Goal: Task Accomplishment & Management: Complete application form

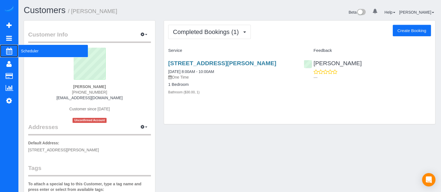
click at [27, 53] on span "Scheduler" at bounding box center [53, 51] width 70 height 13
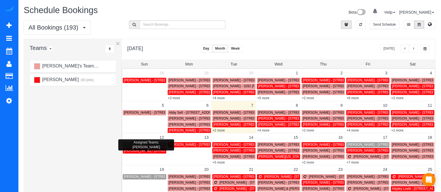
click at [150, 153] on link "[PERSON_NAME] - [STREET_ADDRESS]" at bounding box center [145, 150] width 44 height 5
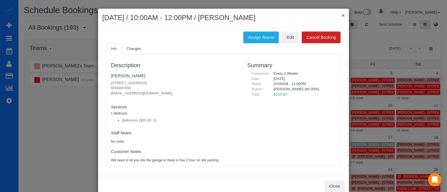
click at [341, 13] on button "×" at bounding box center [342, 15] width 3 height 6
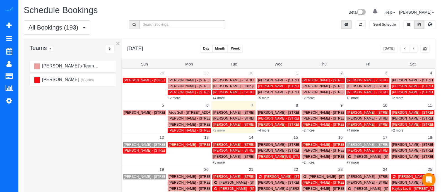
click at [220, 129] on link "+2 more" at bounding box center [219, 131] width 12 height 4
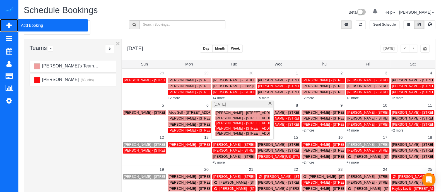
click at [36, 25] on span "Add Booking" at bounding box center [53, 25] width 70 height 13
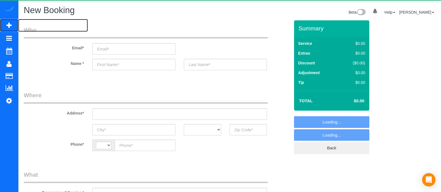
select select "string:[GEOGRAPHIC_DATA]"
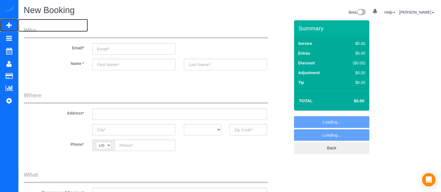
select select "object:2415"
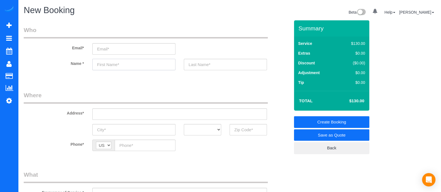
click at [155, 62] on input "text" at bounding box center [133, 64] width 83 height 11
type input "[PERSON_NAME]"
click at [252, 130] on input "text" at bounding box center [248, 129] width 37 height 11
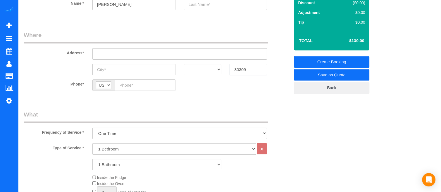
scroll to position [61, 0]
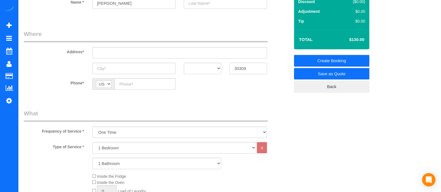
type input "30309"
click at [114, 148] on select "1 Bedroom 2 Bedrooms 3 Bedrooms 4 Bedrooms 5 Bedrooms 6 Bedrooms" at bounding box center [174, 147] width 164 height 11
select select "2"
click at [92, 142] on select "1 Bedroom 2 Bedrooms 3 Bedrooms 4 Bedrooms 5 Bedrooms 6 Bedrooms" at bounding box center [174, 147] width 164 height 11
click at [118, 162] on select "1 Bathroom 2 Bathrooms 3 Bathrooms 4 Bathrooms 5 Bathrooms 6 Bathrooms" at bounding box center [156, 163] width 129 height 11
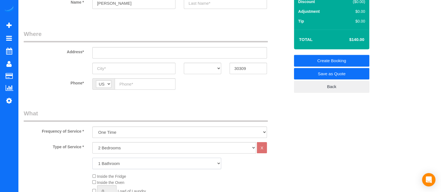
select select "2"
click at [92, 158] on select "1 Bathroom 2 Bathrooms 3 Bathrooms 4 Bathrooms 5 Bathrooms 6 Bathrooms" at bounding box center [156, 163] width 129 height 11
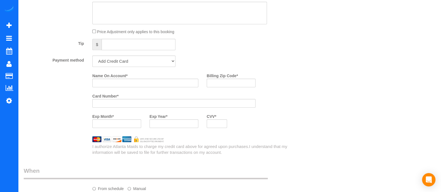
scroll to position [485, 0]
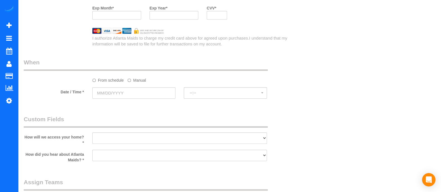
click at [136, 83] on label "Manual" at bounding box center [137, 80] width 18 height 8
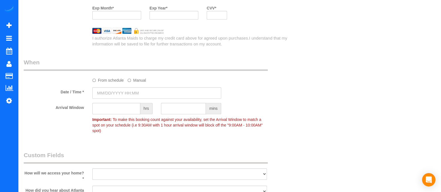
type input "[DATE] 8:00AM"
click at [136, 83] on label "Manual" at bounding box center [137, 80] width 18 height 8
click at [213, 77] on div "From schedule Manual" at bounding box center [157, 70] width 275 height 25
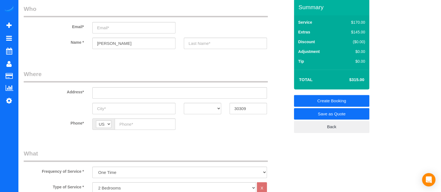
scroll to position [4, 0]
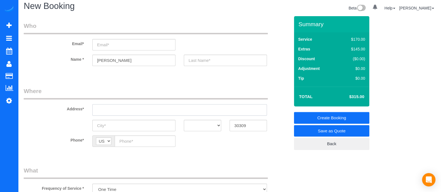
click at [159, 108] on input "text" at bounding box center [179, 109] width 175 height 11
click at [136, 41] on input "email" at bounding box center [133, 44] width 83 height 11
paste input "[EMAIL_ADDRESS][DOMAIN_NAME]"
type input "[EMAIL_ADDRESS][DOMAIN_NAME]"
click at [216, 62] on input "text" at bounding box center [225, 60] width 83 height 11
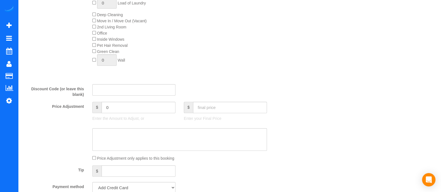
scroll to position [251, 0]
type input "[PERSON_NAME]"
click at [227, 109] on input "3" at bounding box center [230, 106] width 74 height 11
type input "300"
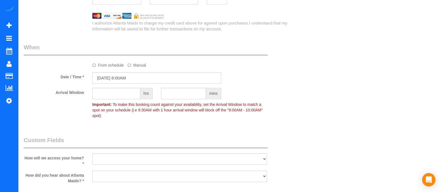
type input "-15"
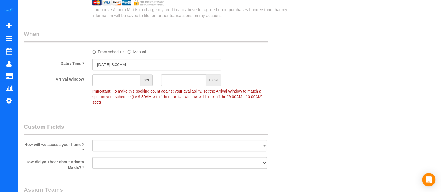
scroll to position [522, 0]
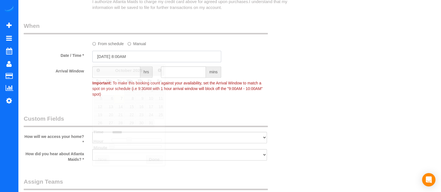
click at [122, 59] on input "[DATE] 8:00AM" at bounding box center [156, 56] width 129 height 11
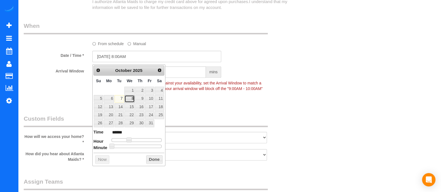
click at [128, 99] on link "8" at bounding box center [130, 99] width 11 height 8
type input "[DATE] 9:00AM"
type input "******"
type input "[DATE] 10:00AM"
type input "*******"
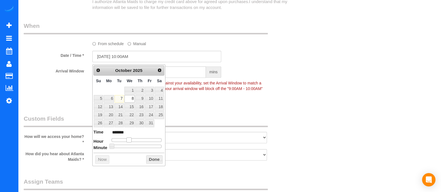
type input "[DATE] 11:00AM"
type input "*******"
type input "[DATE] 12:00PM"
type input "*******"
type input "[DATE] 1:00PM"
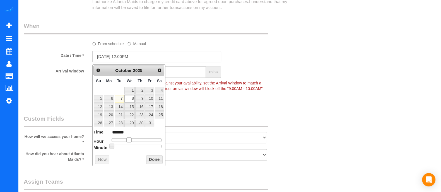
type input "******"
type input "[DATE] 2:00PM"
type input "******"
type input "[DATE] 3:00PM"
type input "******"
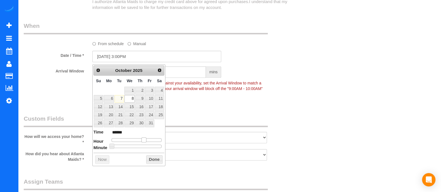
type input "[DATE] 4:00PM"
type input "******"
type input "[DATE] 5:00PM"
type input "******"
drag, startPoint x: 131, startPoint y: 137, endPoint x: 151, endPoint y: 141, distance: 20.5
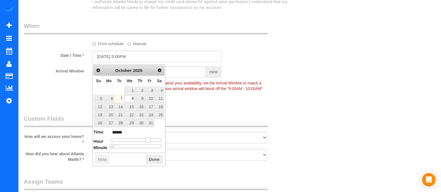
click at [151, 141] on div at bounding box center [137, 139] width 50 height 3
click at [154, 156] on button "Done" at bounding box center [154, 160] width 16 height 9
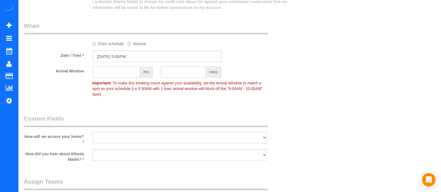
click at [127, 78] on input "text" at bounding box center [116, 71] width 48 height 11
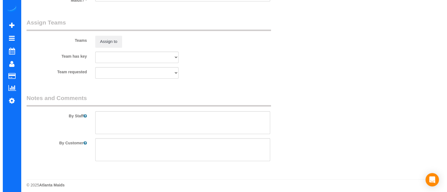
scroll to position [0, 0]
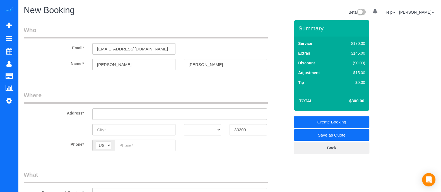
type input "1"
click at [346, 133] on link "Save as Quote" at bounding box center [331, 136] width 75 height 12
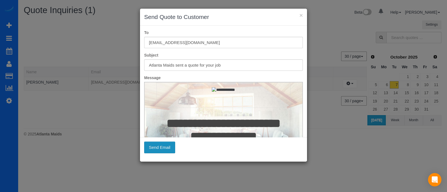
click at [166, 147] on button "Send Email" at bounding box center [159, 148] width 31 height 12
